Goal: Information Seeking & Learning: Learn about a topic

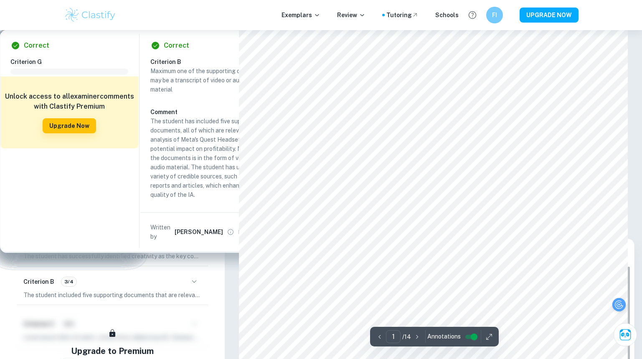
scroll to position [166, 0]
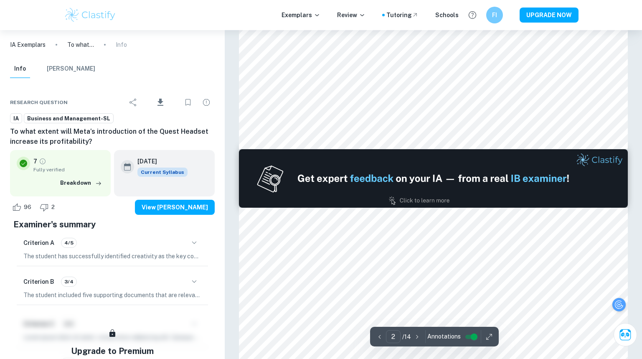
type input "1"
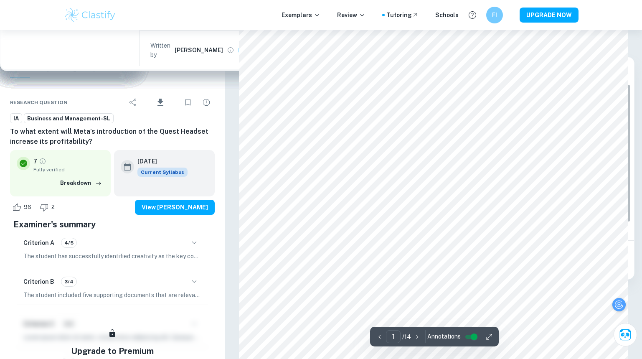
scroll to position [180, 0]
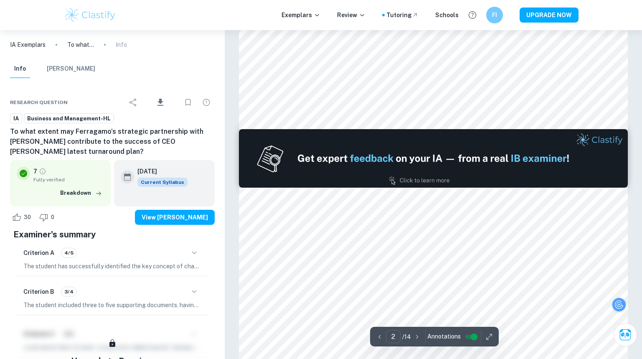
type input "1"
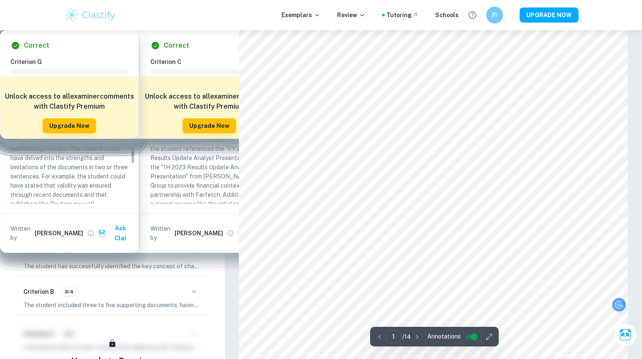
click at [89, 17] on img at bounding box center [90, 15] width 53 height 17
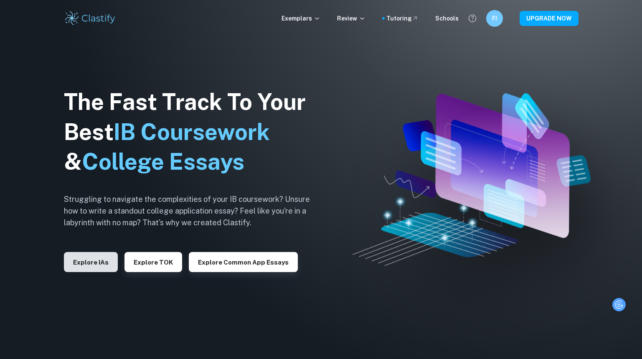
click at [86, 264] on button "Explore IAs" at bounding box center [91, 262] width 54 height 20
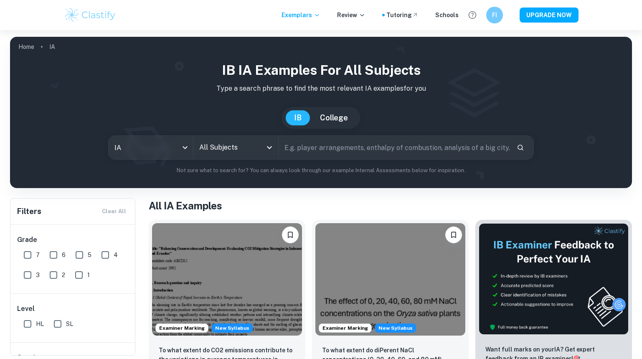
click at [308, 150] on input "text" at bounding box center [395, 147] width 232 height 23
click at [237, 147] on input "All Subjects" at bounding box center [229, 147] width 65 height 16
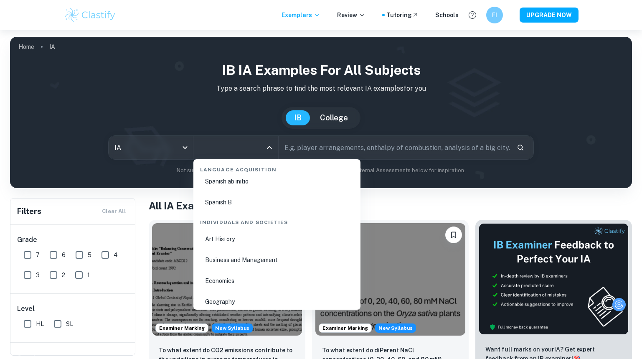
scroll to position [964, 0]
click at [261, 261] on li "Business and Management" at bounding box center [277, 259] width 160 height 19
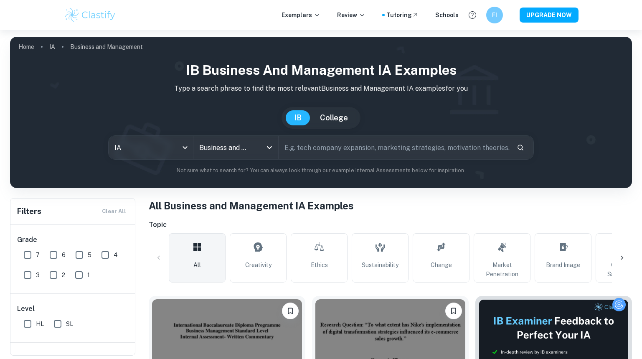
click at [319, 152] on input "text" at bounding box center [395, 147] width 232 height 23
click at [325, 148] on input "text" at bounding box center [395, 147] width 232 height 23
type input "Toyota"
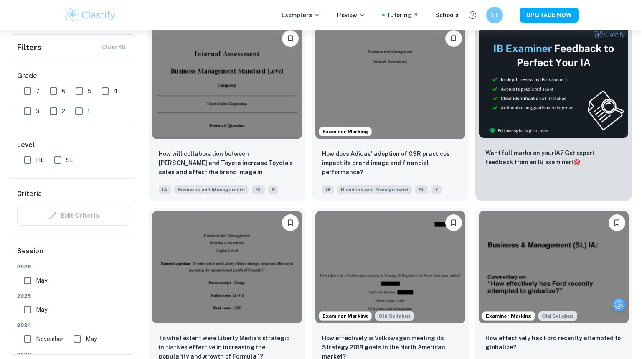
scroll to position [273, 0]
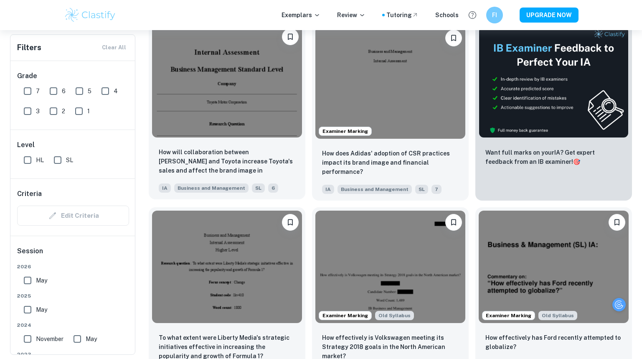
click at [254, 112] on img at bounding box center [227, 81] width 150 height 112
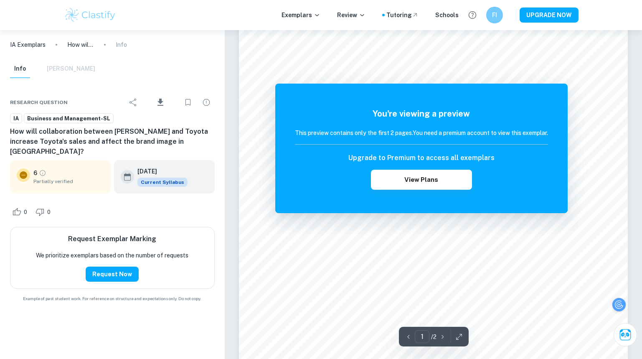
scroll to position [196, 0]
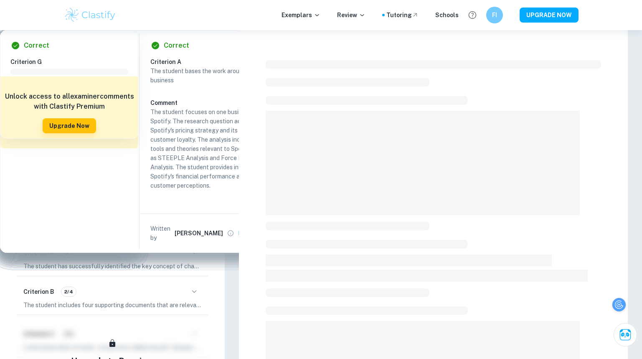
click at [401, 194] on span at bounding box center [423, 163] width 314 height 104
click at [188, 299] on button "button" at bounding box center [194, 291] width 14 height 14
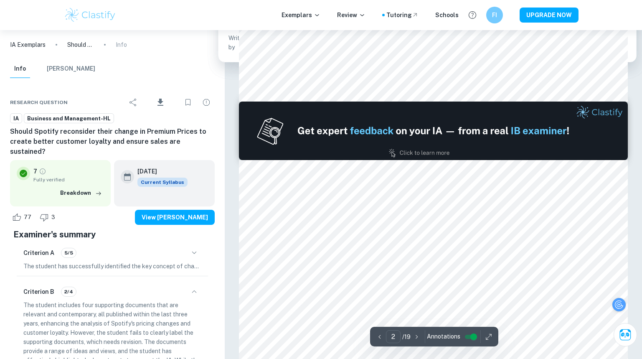
type input "1"
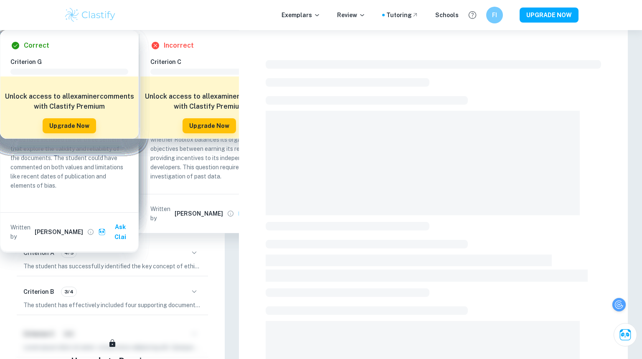
scroll to position [45, 0]
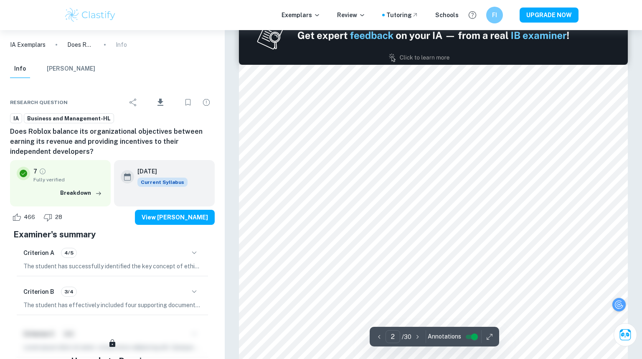
type input "1"
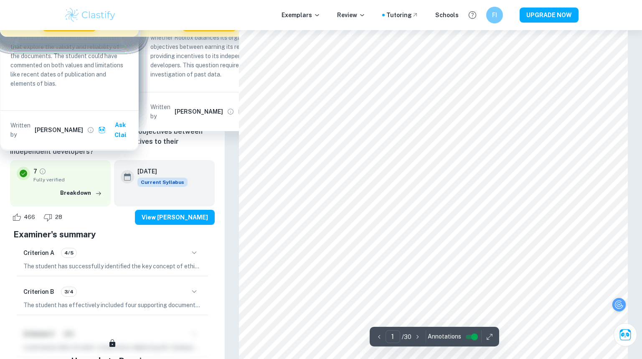
scroll to position [0, 0]
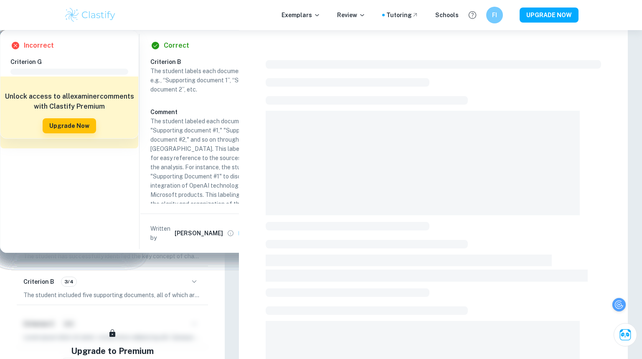
click at [596, 198] on div at bounding box center [433, 301] width 335 height 489
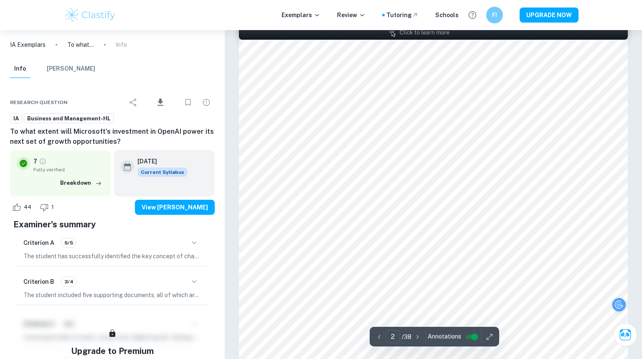
scroll to position [416, 0]
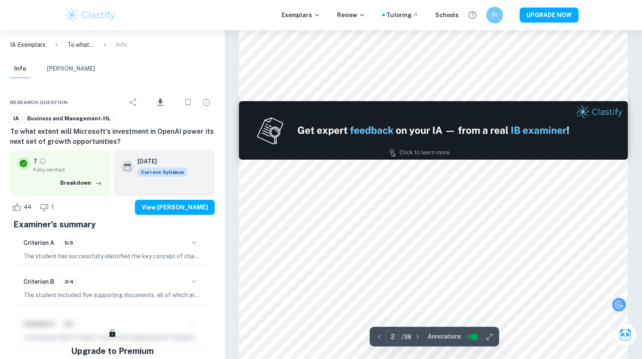
type input "1"
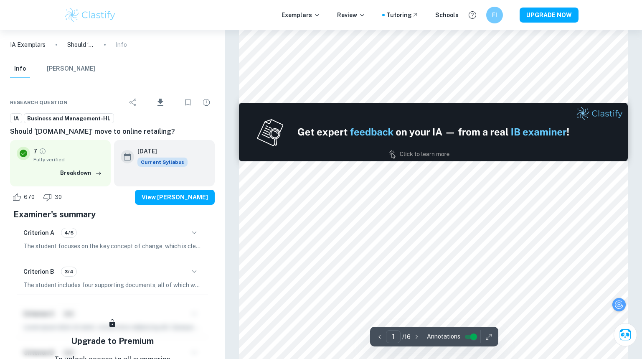
type input "2"
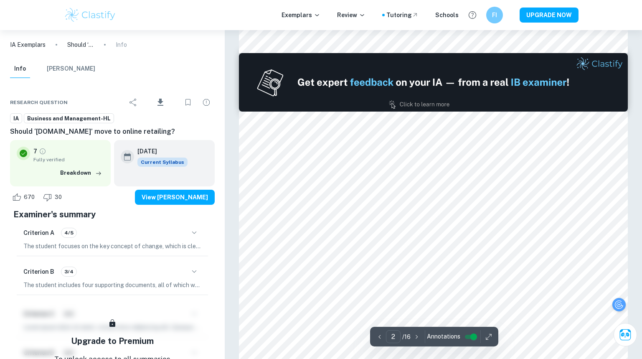
scroll to position [530, 0]
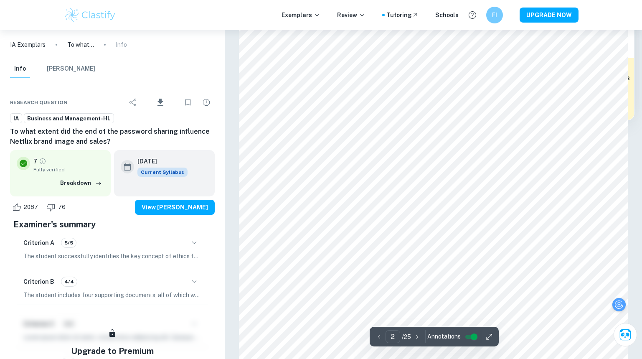
scroll to position [679, 0]
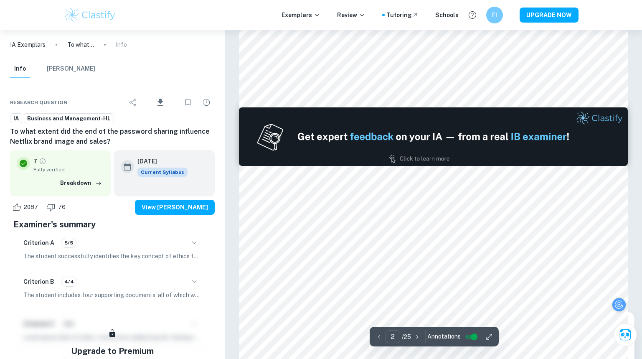
type input "1"
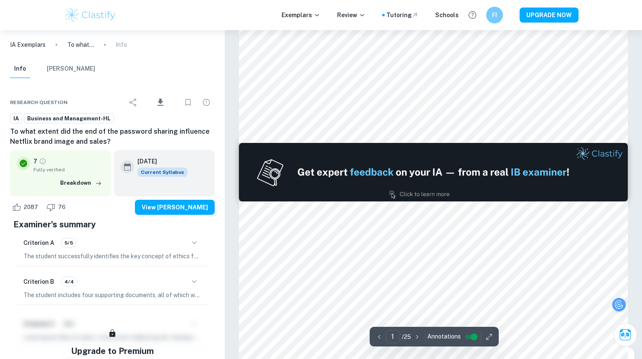
scroll to position [0, 0]
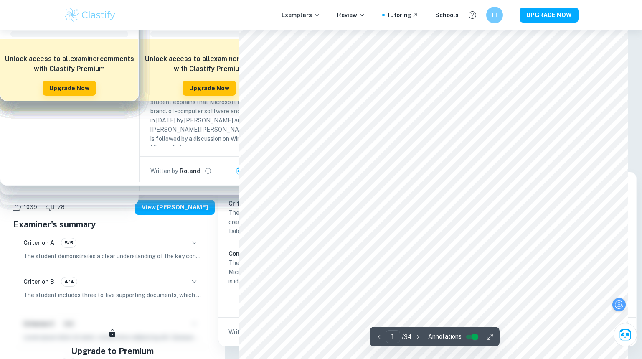
scroll to position [43, 0]
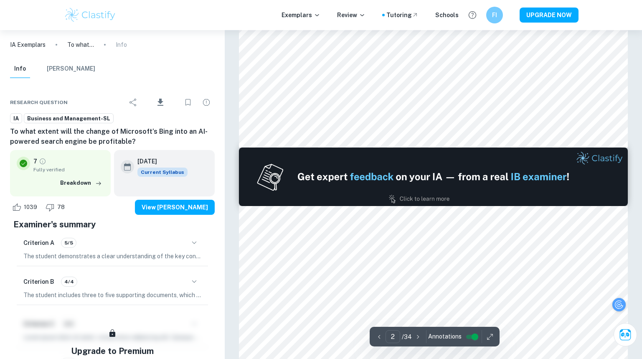
type input "1"
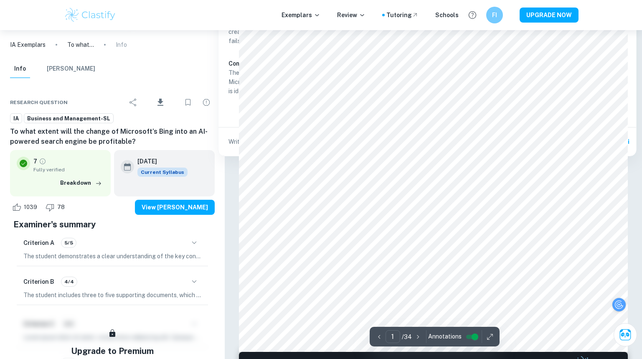
scroll to position [228, 0]
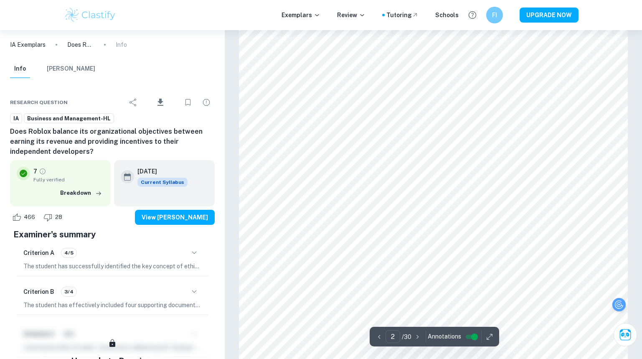
scroll to position [649, 0]
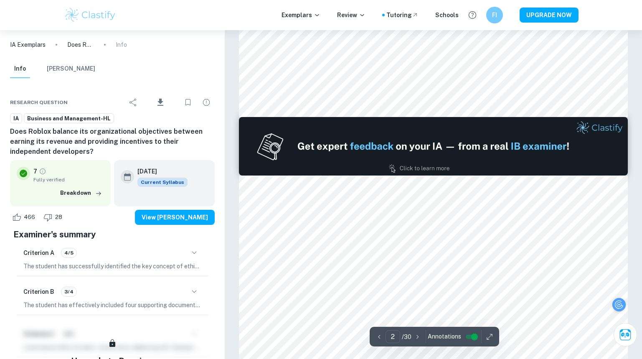
type input "1"
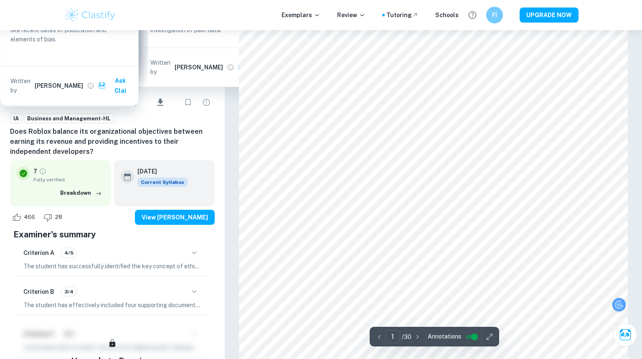
scroll to position [146, 0]
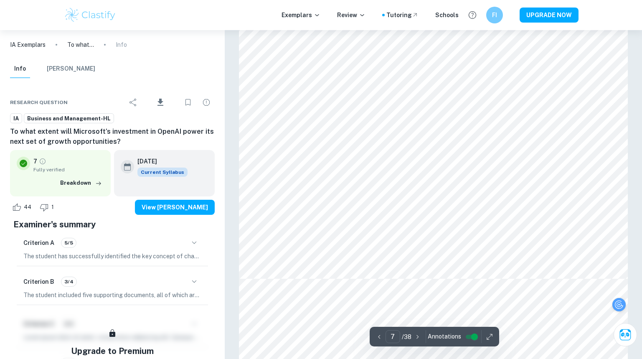
scroll to position [3390, 0]
type input "5"
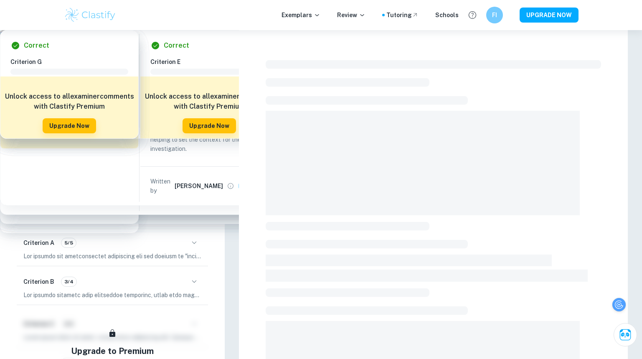
click at [590, 79] on div at bounding box center [433, 301] width 335 height 489
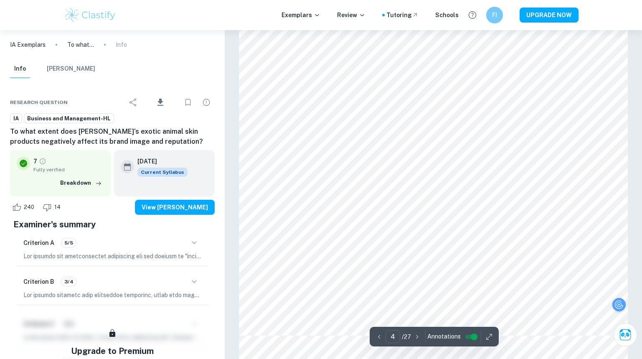
scroll to position [1809, 0]
type input "4"
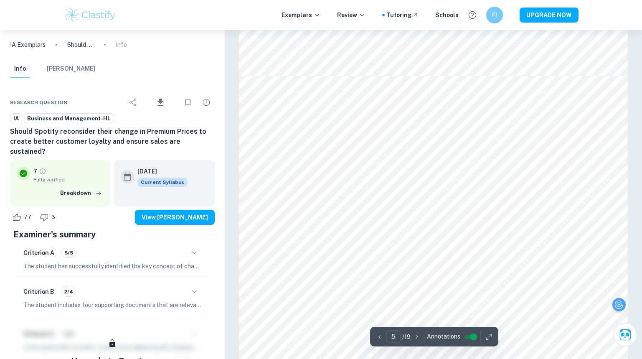
scroll to position [2079, 0]
type input "4"
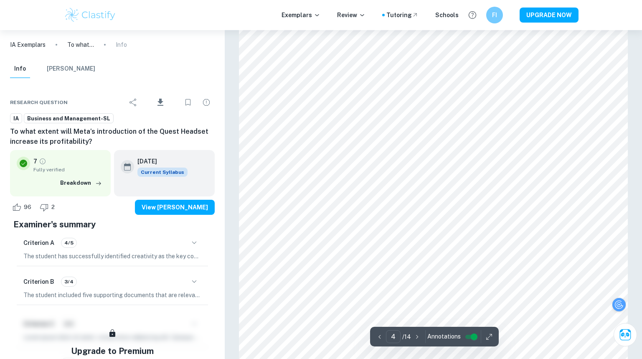
scroll to position [1788, 0]
type input "2"
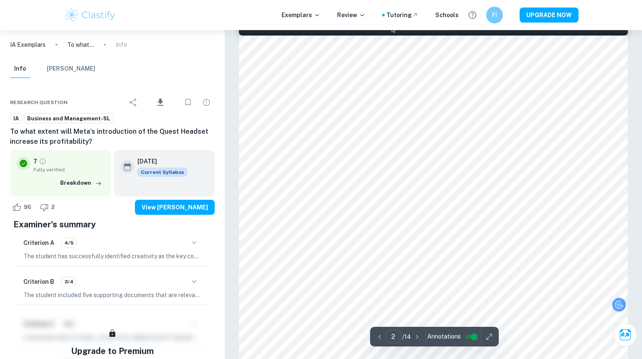
scroll to position [583, 0]
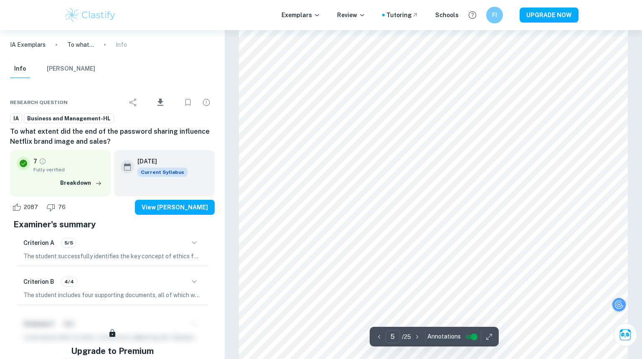
scroll to position [2351, 0]
type input "4"
type input "2"
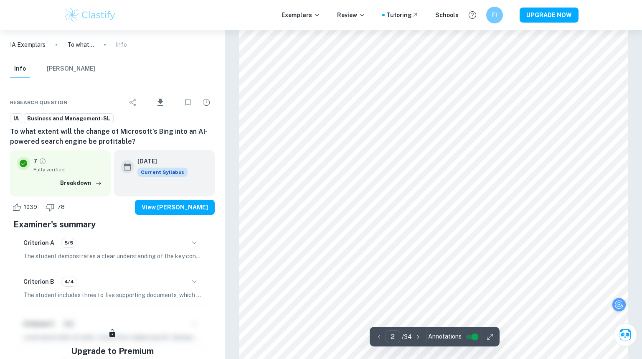
scroll to position [683, 0]
